Goal: Information Seeking & Learning: Understand process/instructions

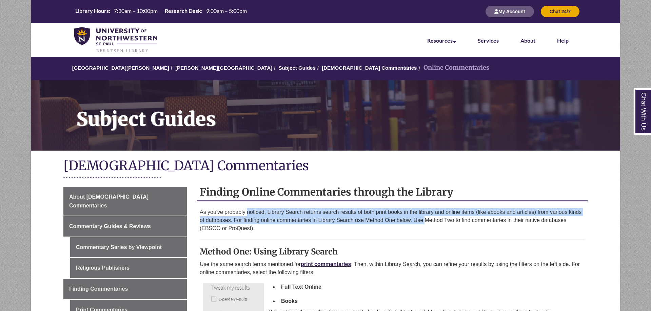
drag, startPoint x: 247, startPoint y: 213, endPoint x: 425, endPoint y: 222, distance: 178.2
click at [425, 222] on p "As you've probably noticed, Library Search returns search results of both print…" at bounding box center [392, 220] width 385 height 24
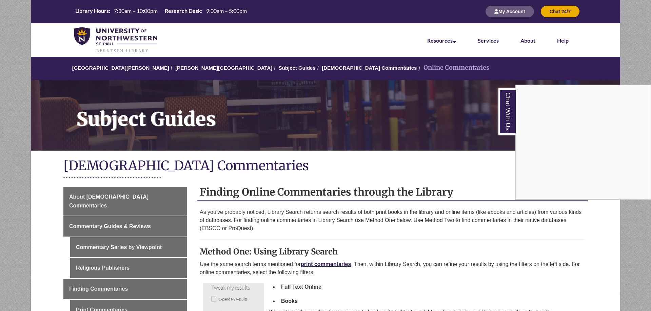
click at [465, 166] on div "Chat With Us" at bounding box center [325, 155] width 651 height 311
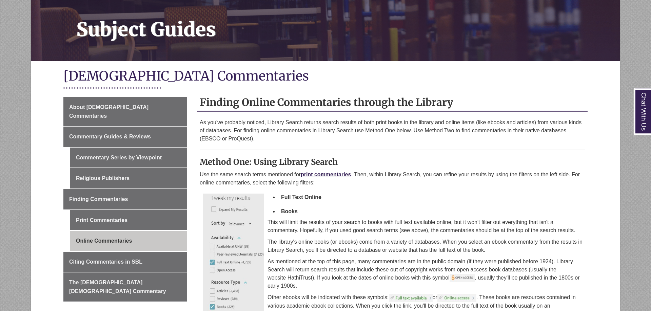
scroll to position [104, 0]
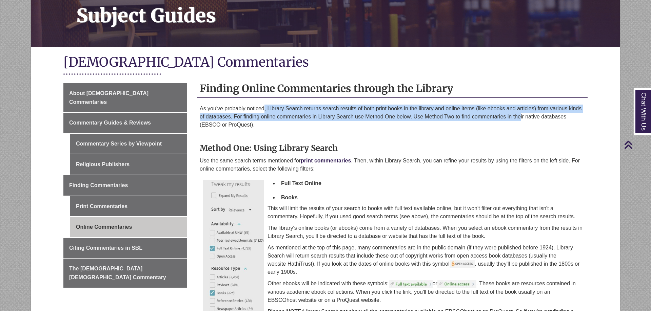
drag, startPoint x: 336, startPoint y: 111, endPoint x: 521, endPoint y: 118, distance: 185.2
click at [521, 118] on p "As you've probably noticed, Library Search returns search results of both print…" at bounding box center [392, 117] width 385 height 24
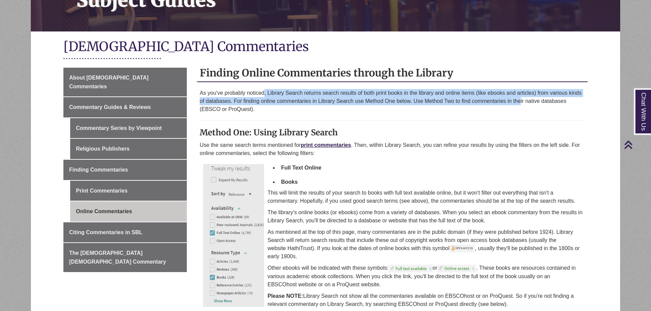
scroll to position [138, 0]
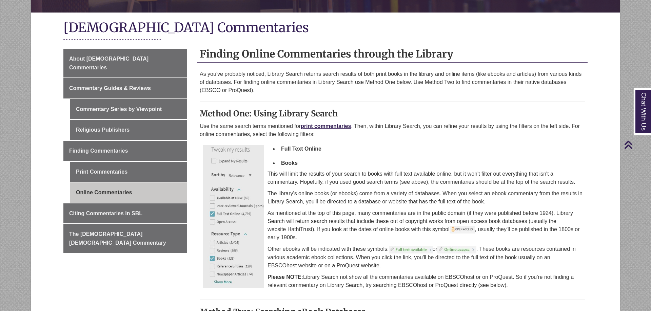
click at [391, 130] on p "Use the same search terms mentioned for print commentaries . Then, within Libra…" at bounding box center [392, 130] width 385 height 16
drag, startPoint x: 483, startPoint y: 125, endPoint x: 510, endPoint y: 126, distance: 27.1
click at [510, 126] on p "Use the same search terms mentioned for print commentaries . Then, within Libra…" at bounding box center [392, 130] width 385 height 16
click at [322, 185] on p "This will limit the results of your search to books with full text available on…" at bounding box center [425, 178] width 317 height 16
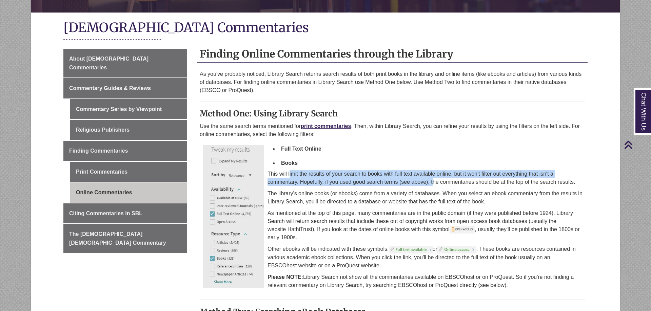
drag, startPoint x: 289, startPoint y: 175, endPoint x: 434, endPoint y: 184, distance: 144.7
click at [434, 184] on p "This will limit the results of your search to books with full text available on…" at bounding box center [425, 178] width 317 height 16
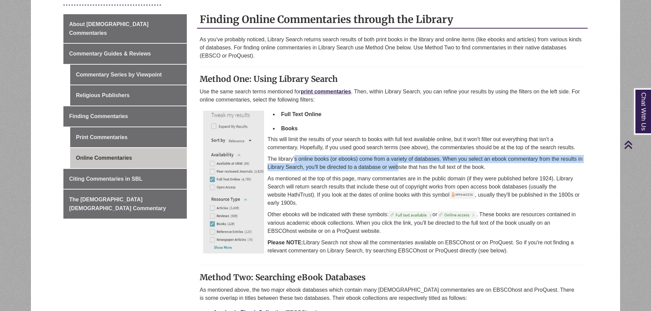
drag, startPoint x: 296, startPoint y: 160, endPoint x: 399, endPoint y: 165, distance: 103.5
click at [399, 165] on p "The library's online books (or ebooks) come from a variety of databases. When y…" at bounding box center [425, 163] width 317 height 16
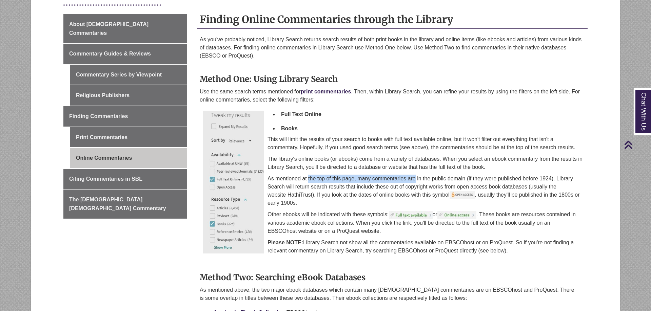
drag, startPoint x: 307, startPoint y: 178, endPoint x: 415, endPoint y: 178, distance: 107.8
click at [415, 178] on p "As mentioned at the top of this page, many commentaries are in the public domai…" at bounding box center [425, 191] width 317 height 33
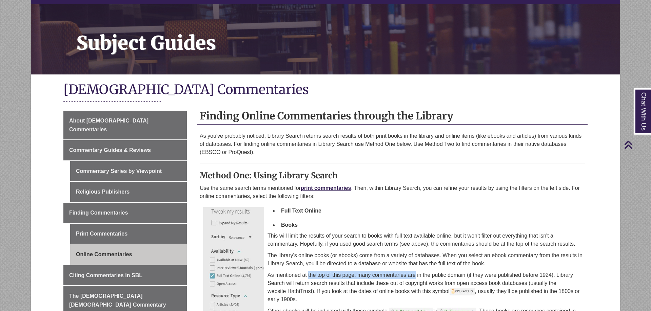
scroll to position [0, 0]
